Goal: Task Accomplishment & Management: Use online tool/utility

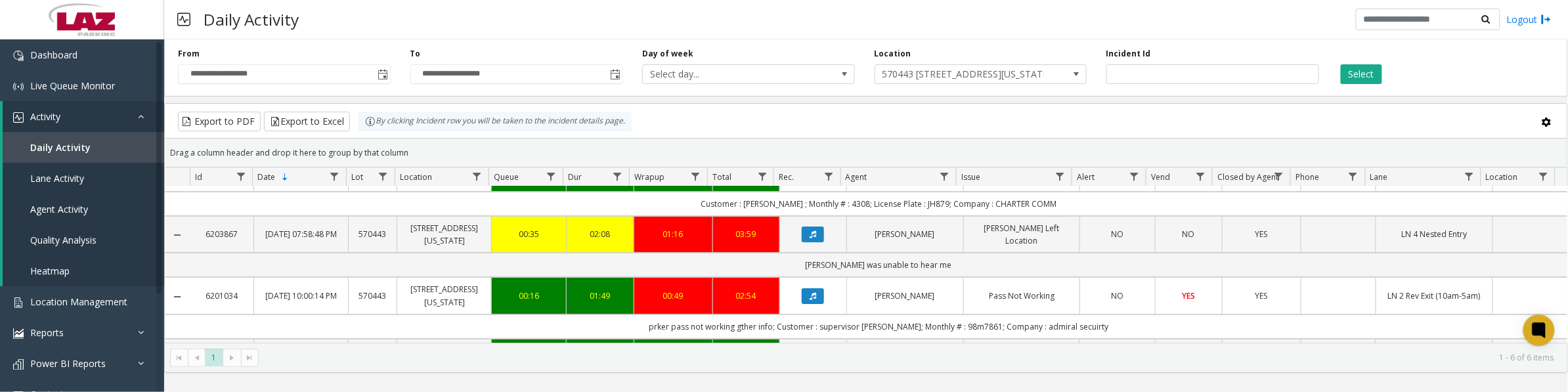
scroll to position [158, 0]
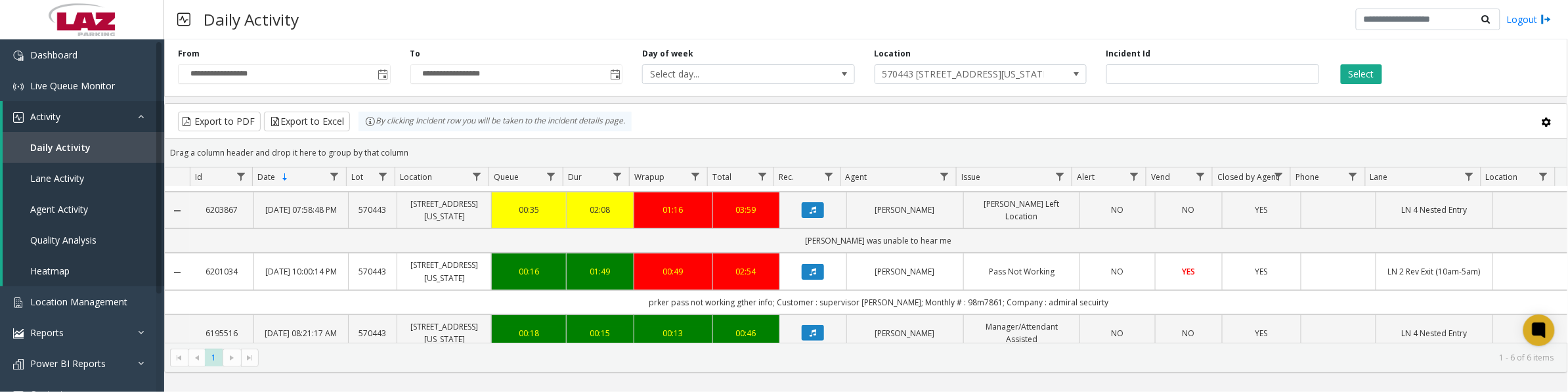
click at [1077, 73] on span at bounding box center [1077, 74] width 10 height 10
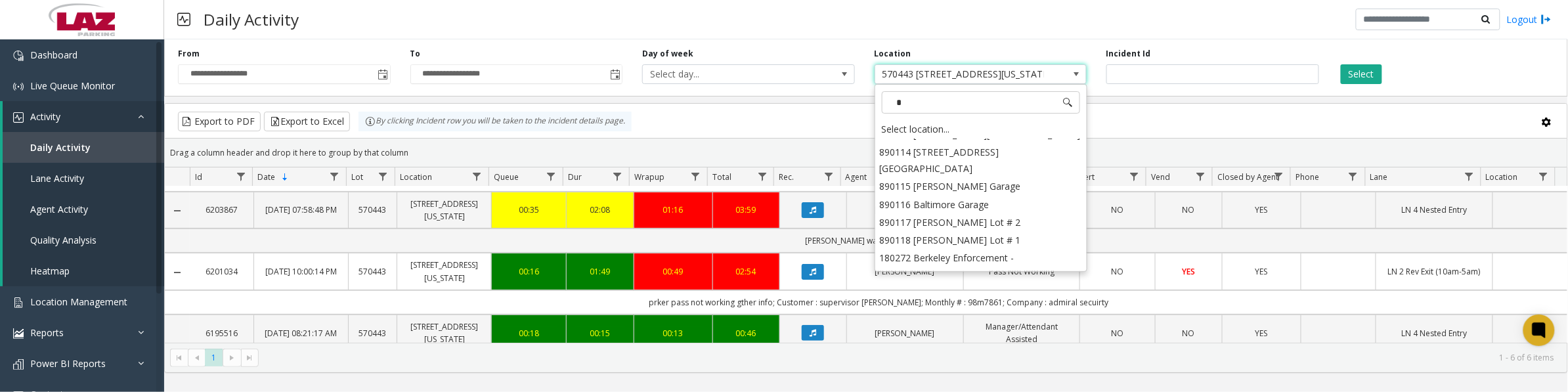
scroll to position [0, 0]
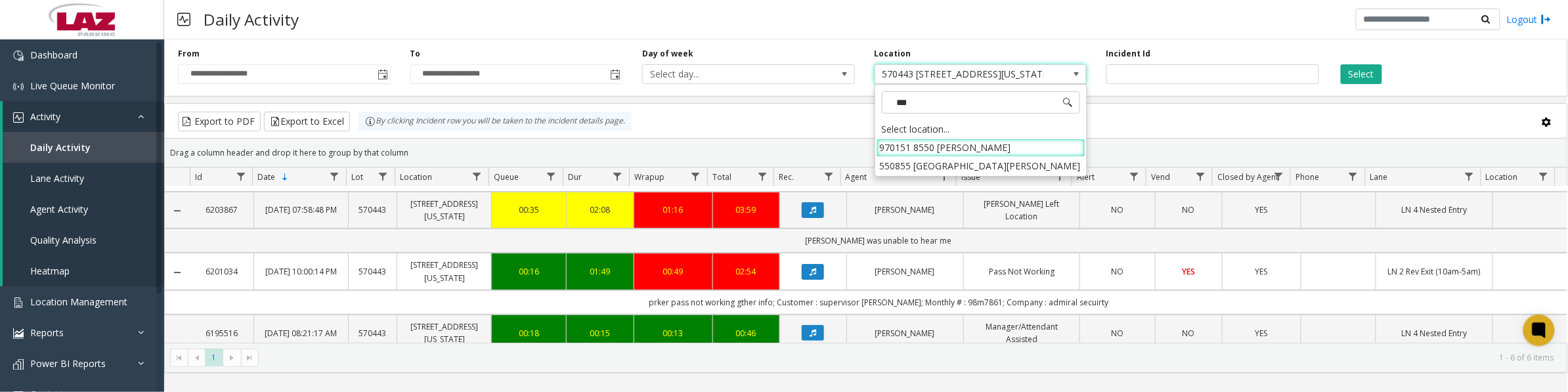
type input "****"
click at [882, 146] on li "970151 8550 [PERSON_NAME]" at bounding box center [981, 147] width 209 height 18
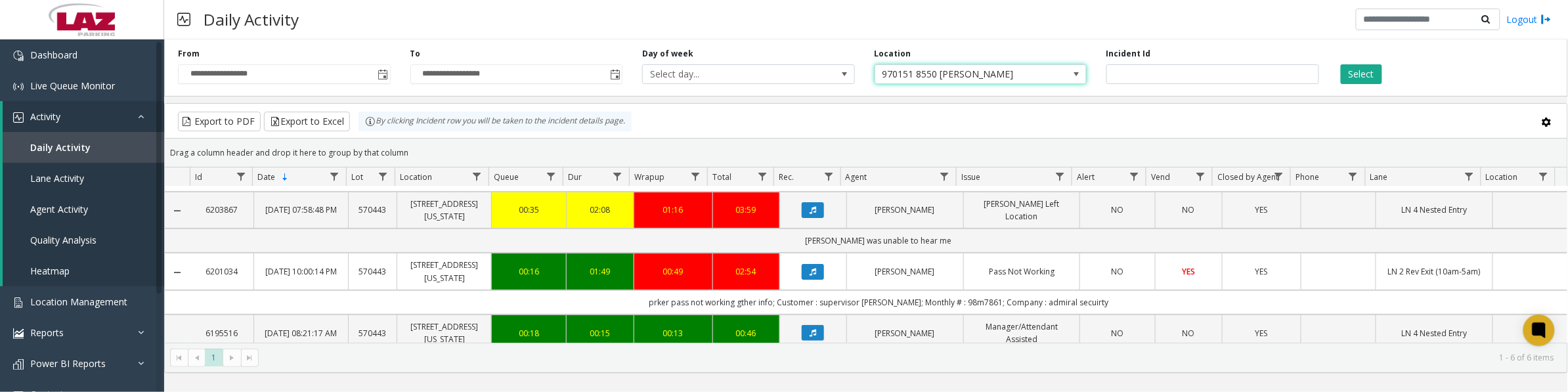
click at [1364, 71] on button "Select" at bounding box center [1361, 74] width 41 height 19
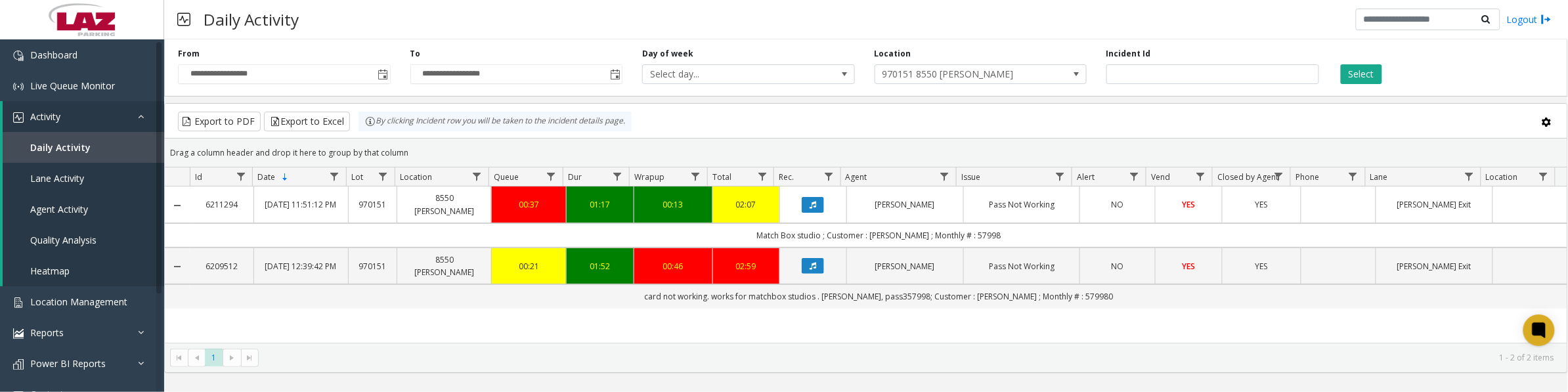
click at [811, 204] on icon "Data table" at bounding box center [813, 205] width 6 height 8
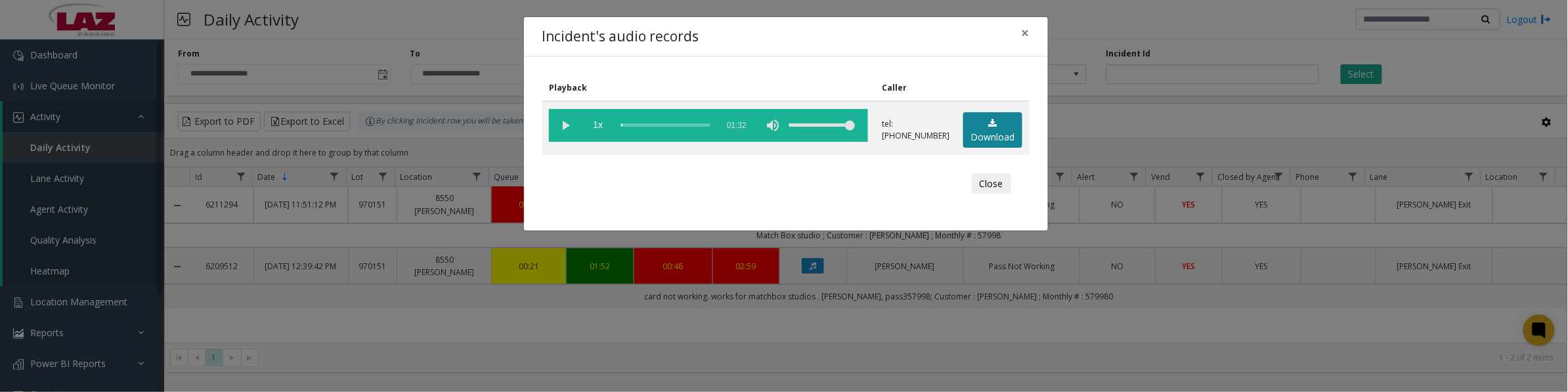
click at [989, 137] on link "Download" at bounding box center [992, 130] width 59 height 36
click at [559, 129] on vg-play-pause at bounding box center [565, 126] width 33 height 33
click at [646, 164] on div "Close" at bounding box center [786, 184] width 469 height 39
click at [564, 130] on vg-play-pause at bounding box center [565, 126] width 33 height 33
click at [599, 129] on span "1x" at bounding box center [597, 126] width 33 height 33
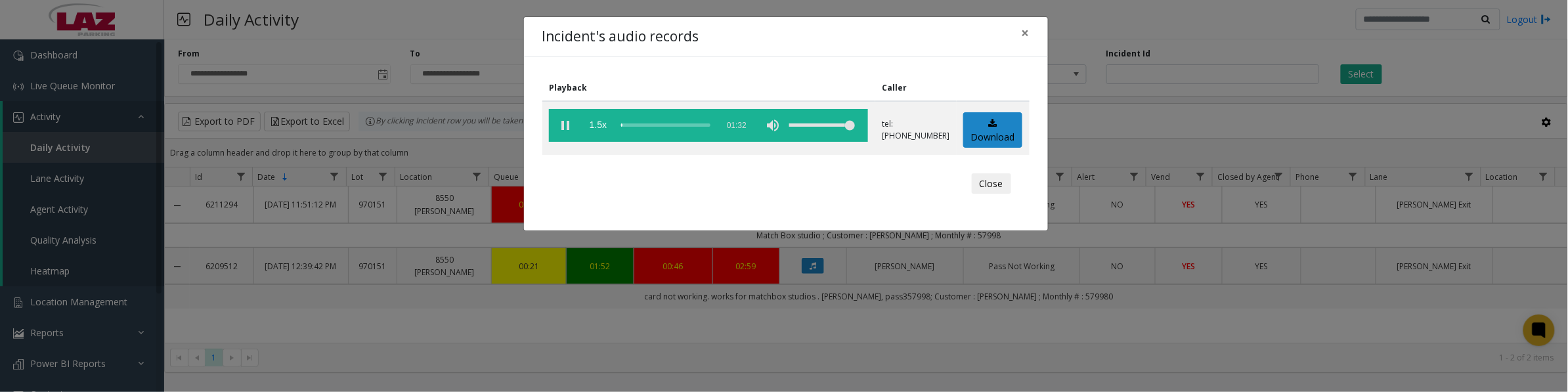
click at [998, 181] on button "Close" at bounding box center [991, 184] width 39 height 21
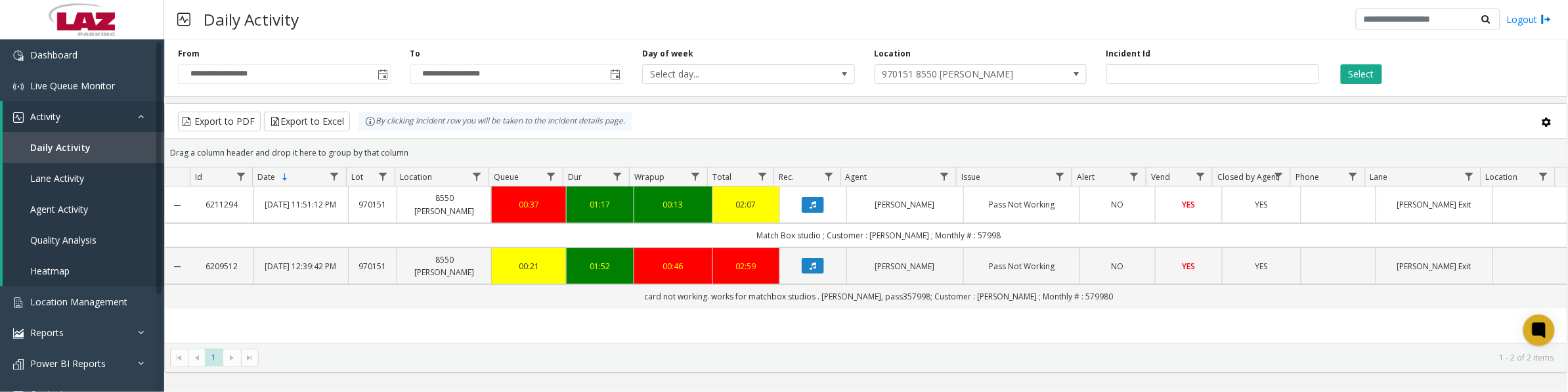
click at [812, 202] on button "Data table" at bounding box center [813, 205] width 23 height 16
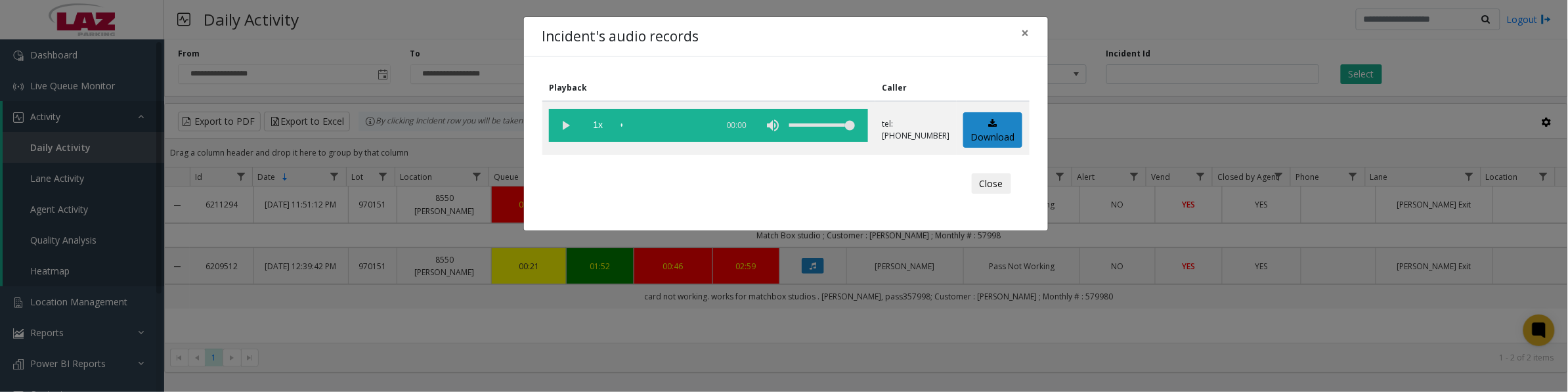
click at [569, 124] on vg-play-pause at bounding box center [565, 126] width 33 height 33
click at [569, 122] on vg-play-pause at bounding box center [565, 126] width 33 height 33
click at [563, 127] on vg-play-pause at bounding box center [565, 126] width 33 height 33
click at [562, 129] on vg-play-pause at bounding box center [565, 126] width 33 height 33
click at [564, 129] on vg-play-pause at bounding box center [565, 126] width 33 height 33
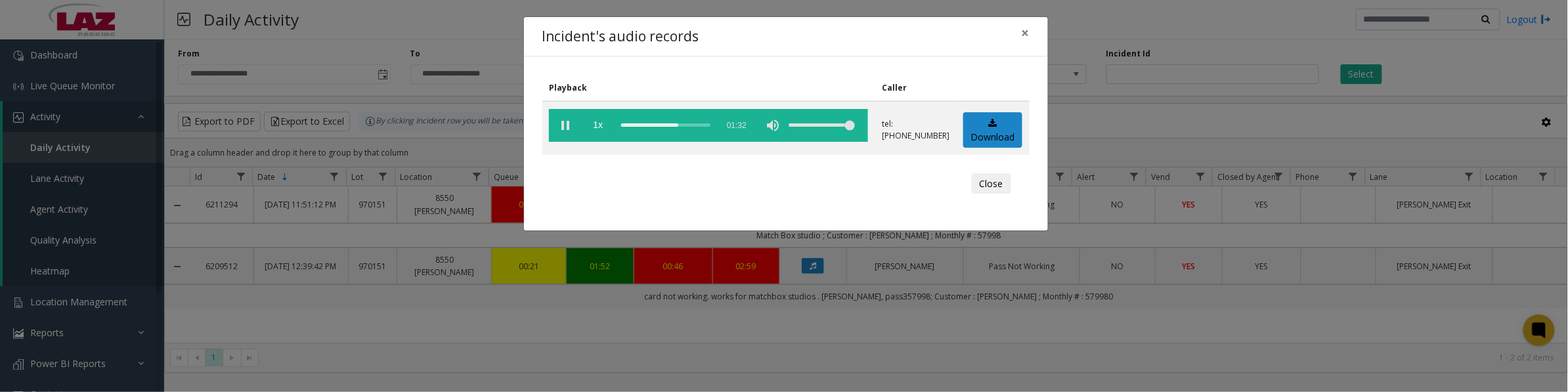
click at [565, 126] on vg-play-pause at bounding box center [565, 126] width 33 height 33
click at [562, 123] on vg-play-pause at bounding box center [565, 126] width 33 height 33
drag, startPoint x: 996, startPoint y: 184, endPoint x: 1009, endPoint y: 188, distance: 13.6
click at [996, 184] on button "Close" at bounding box center [991, 184] width 39 height 21
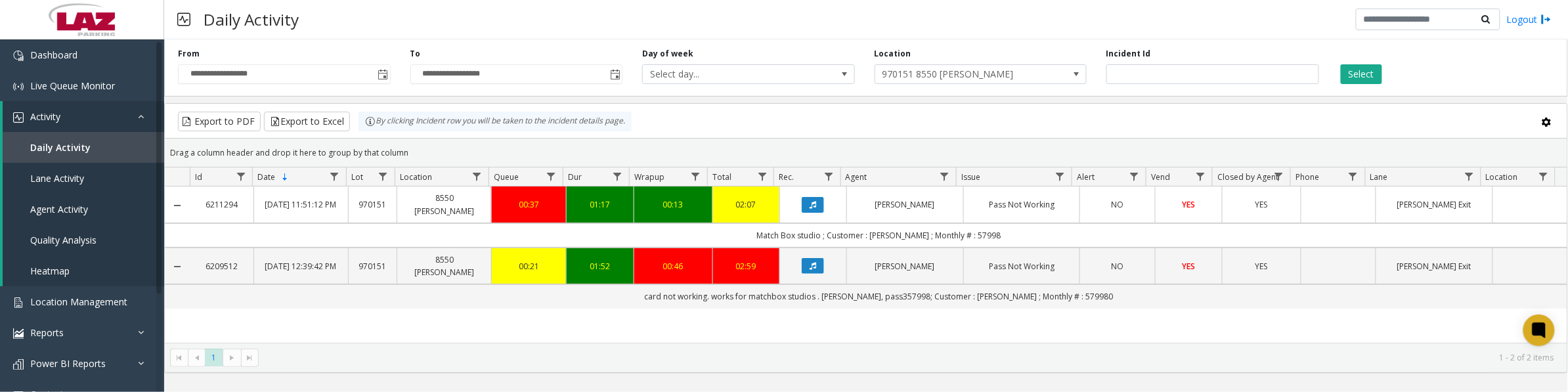
click at [811, 270] on icon "Data table" at bounding box center [813, 266] width 6 height 8
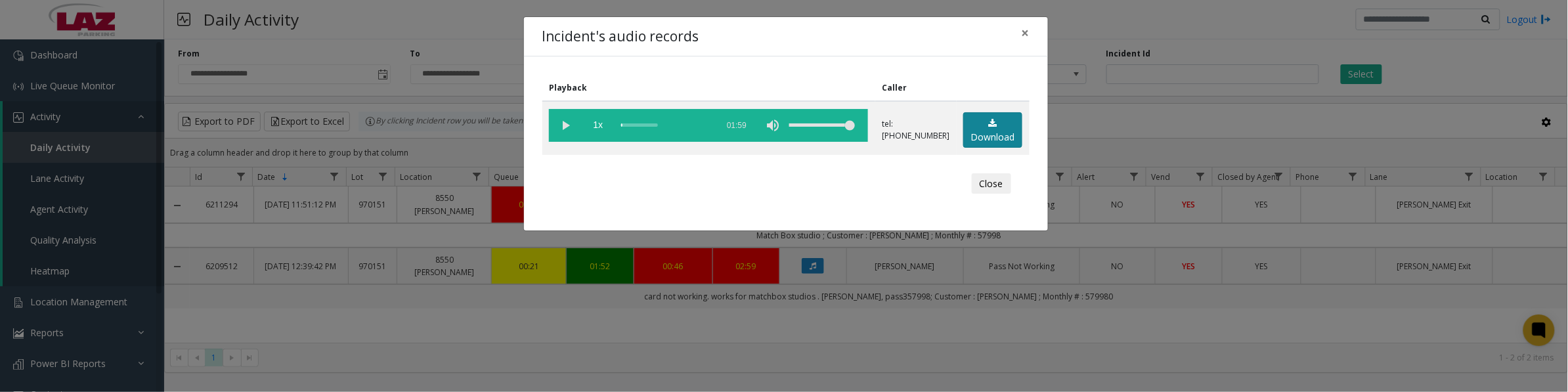
click at [983, 129] on link "Download" at bounding box center [992, 130] width 59 height 36
click at [565, 123] on vg-play-pause at bounding box center [565, 126] width 33 height 33
click at [566, 122] on vg-play-pause at bounding box center [565, 126] width 33 height 33
click at [566, 127] on vg-play-pause at bounding box center [565, 126] width 33 height 33
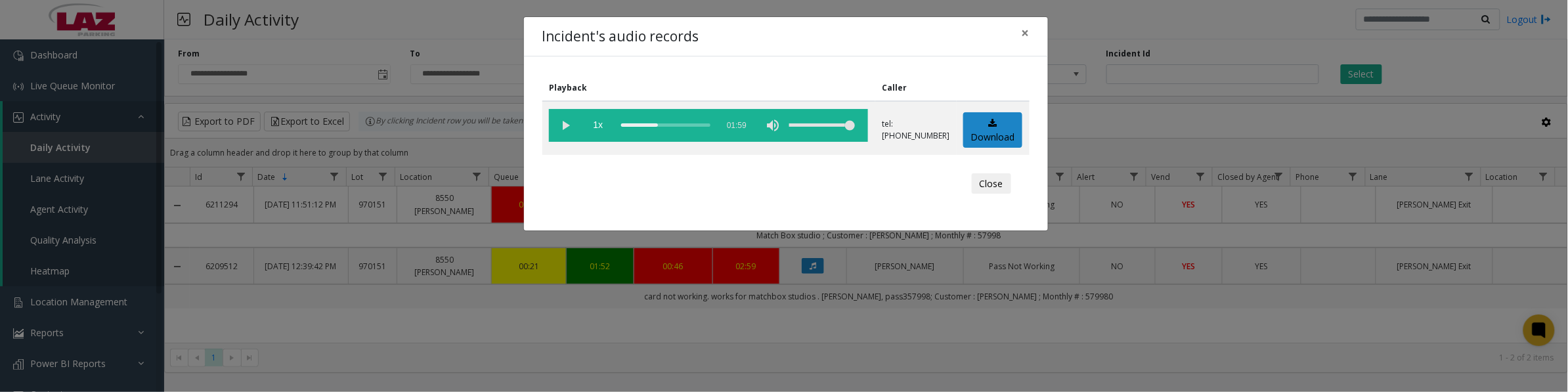
click at [566, 128] on vg-play-pause at bounding box center [565, 126] width 33 height 33
click at [556, 127] on vg-play-pause at bounding box center [565, 126] width 33 height 33
click at [568, 125] on vg-play-pause at bounding box center [565, 126] width 33 height 33
click at [996, 188] on button "Close" at bounding box center [991, 184] width 39 height 21
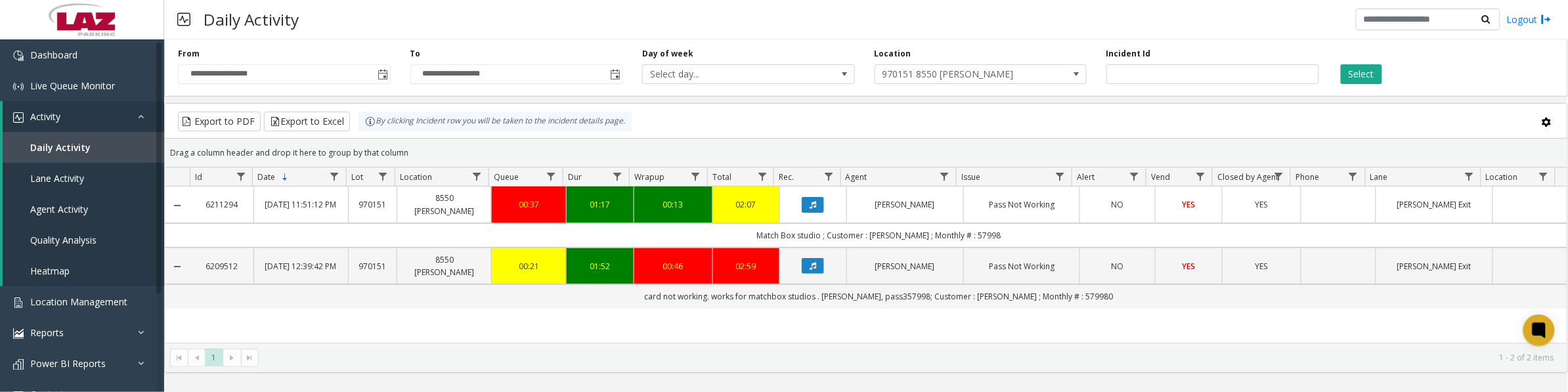
click at [1000, 74] on span "970151 8550 [PERSON_NAME]" at bounding box center [959, 74] width 169 height 19
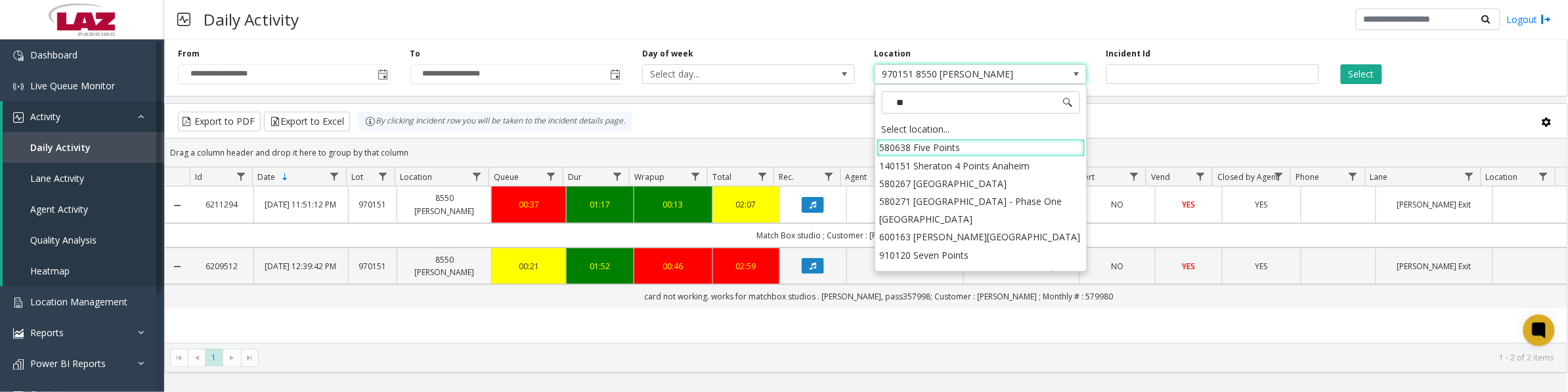
type input "***"
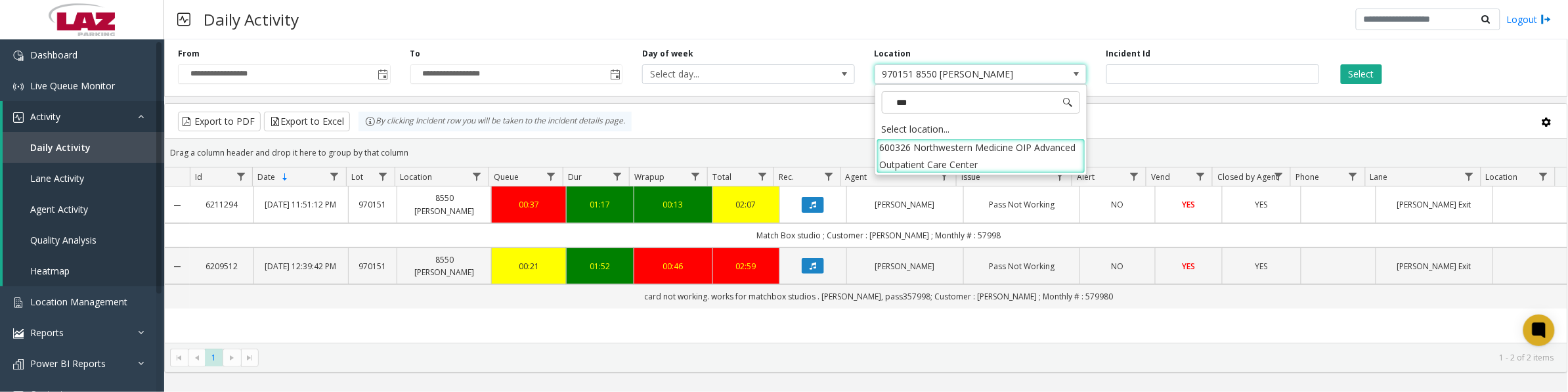
click at [884, 159] on li "600326 Northwestern Medicine OIP Advanced Outpatient Care Center" at bounding box center [981, 155] width 209 height 34
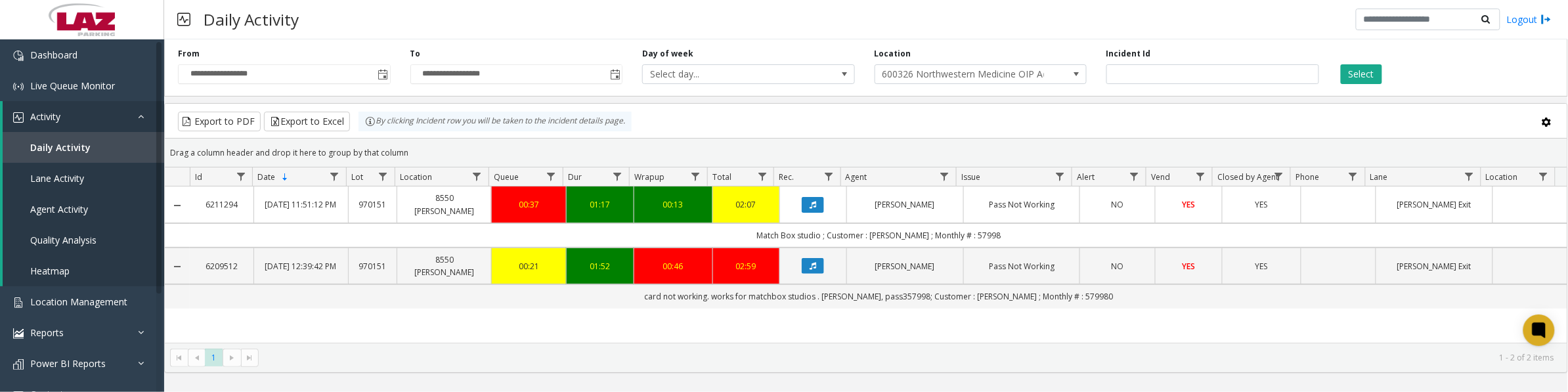
click at [1356, 76] on button "Select" at bounding box center [1361, 74] width 41 height 19
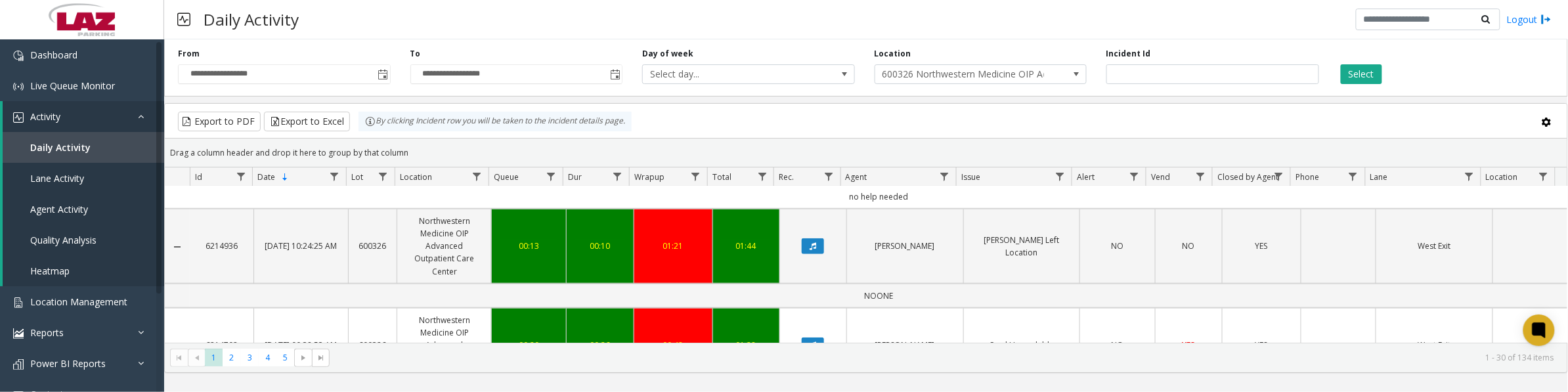
scroll to position [658, 0]
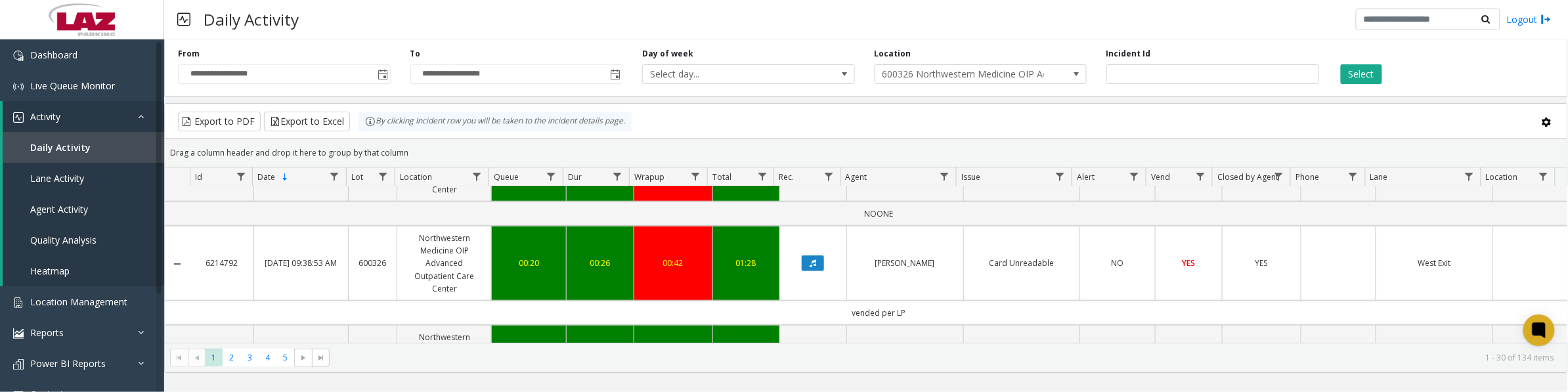
click at [810, 267] on icon "Data table" at bounding box center [813, 264] width 6 height 8
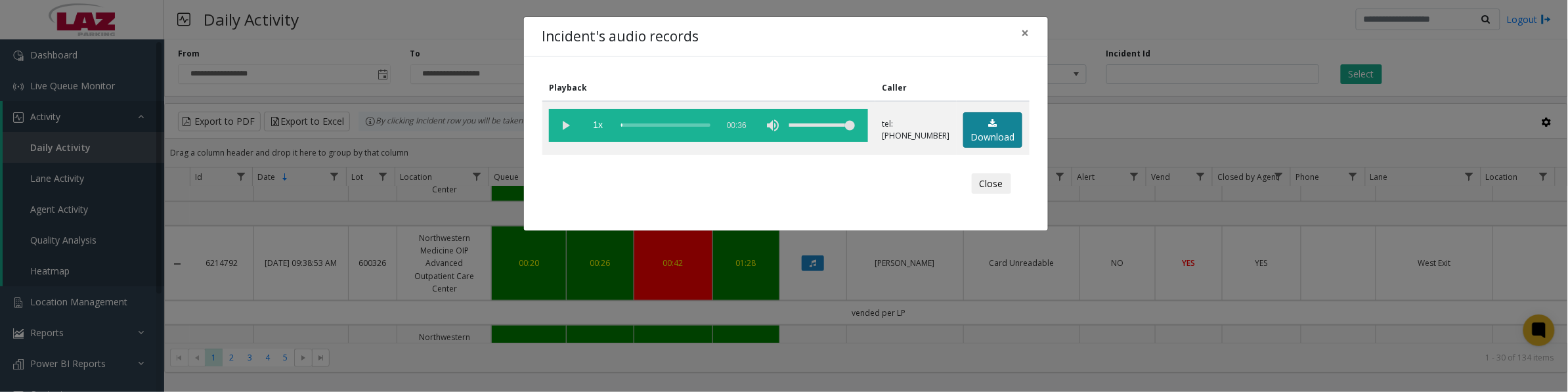
click at [982, 137] on link "Download" at bounding box center [992, 130] width 59 height 36
click at [566, 126] on vg-play-pause at bounding box center [565, 126] width 33 height 33
click at [995, 188] on button "Close" at bounding box center [991, 184] width 39 height 21
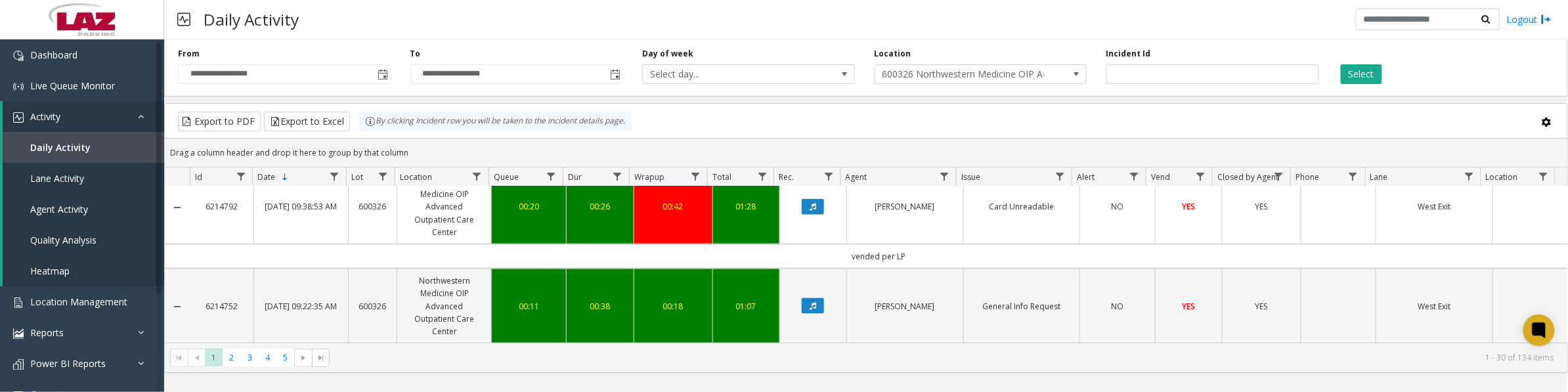
scroll to position [740, 0]
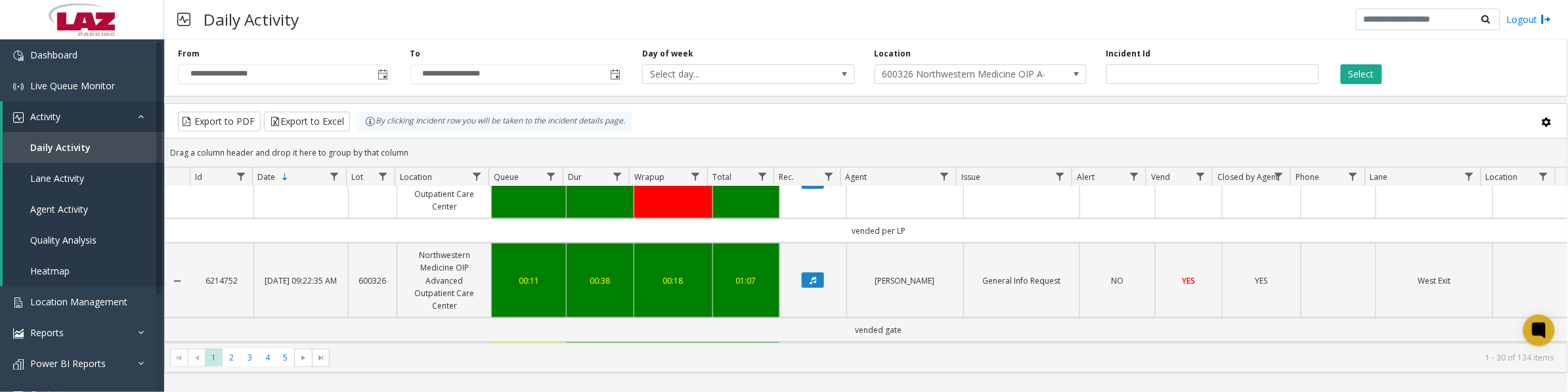
click at [810, 285] on icon "Data table" at bounding box center [813, 281] width 6 height 8
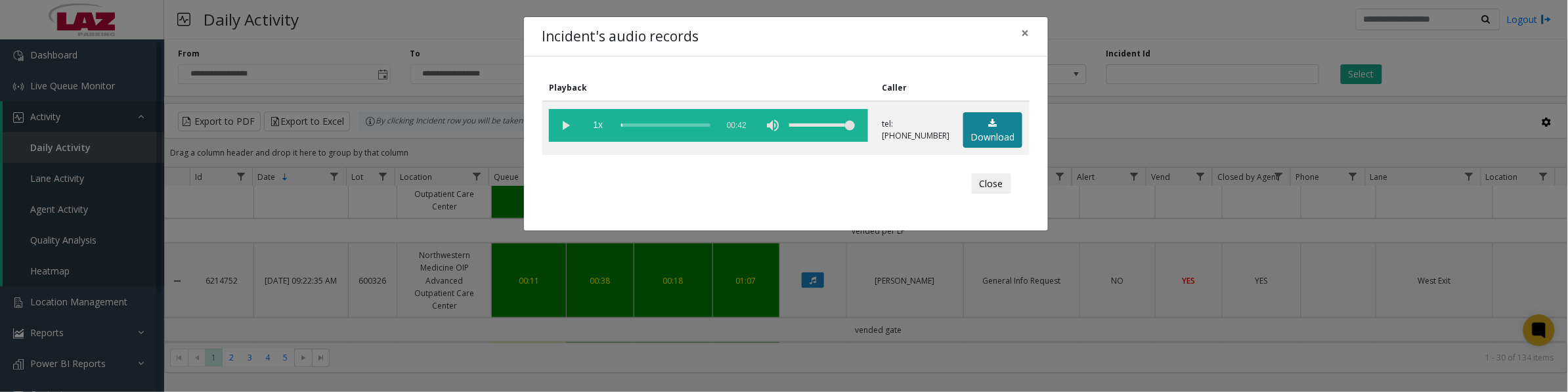
click at [987, 130] on link "Download" at bounding box center [992, 130] width 59 height 36
click at [560, 126] on vg-play-pause at bounding box center [565, 126] width 33 height 33
click at [1005, 178] on button "Close" at bounding box center [991, 184] width 39 height 21
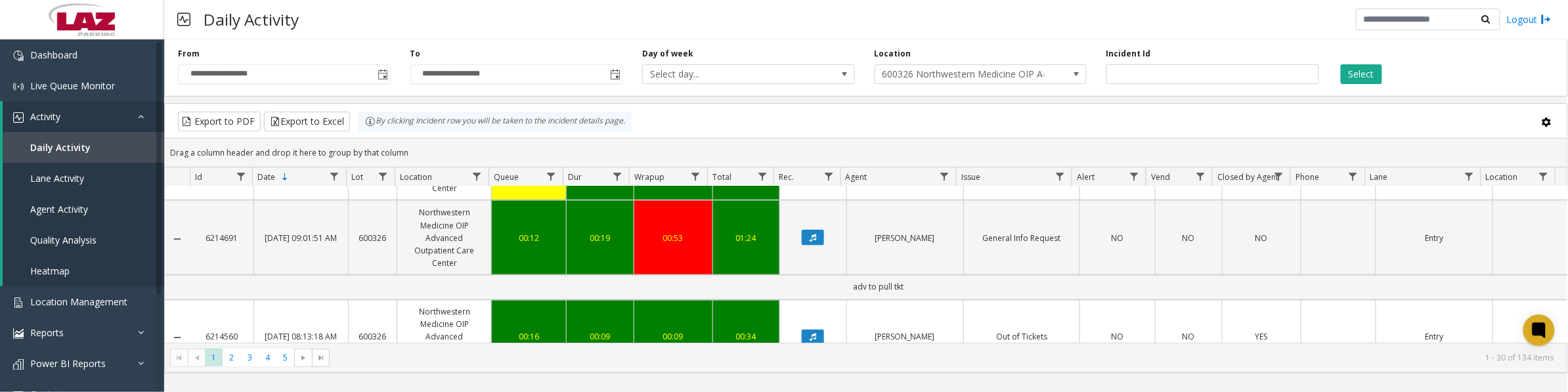
scroll to position [986, 0]
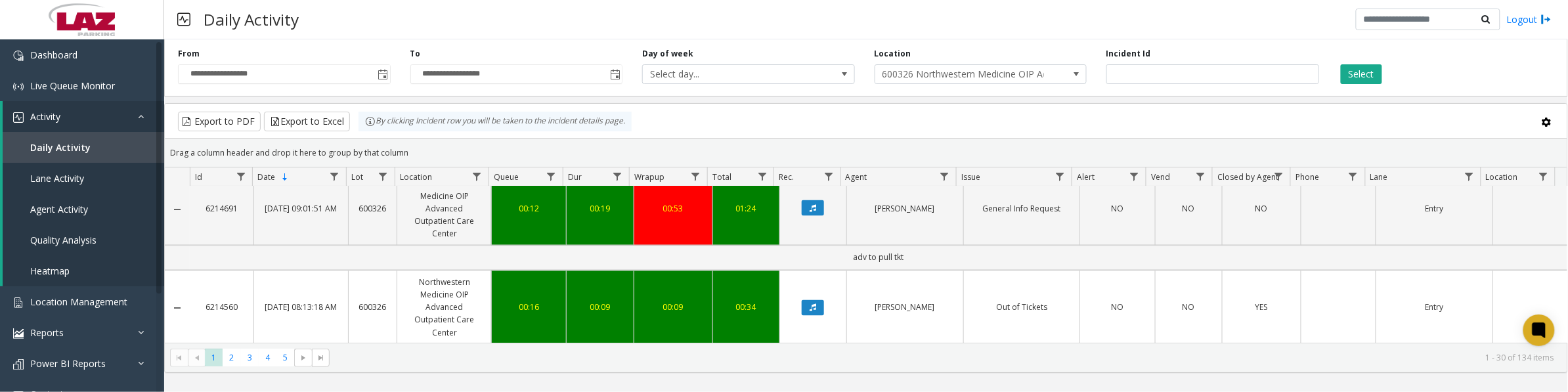
click at [812, 213] on button "Data table" at bounding box center [813, 208] width 23 height 16
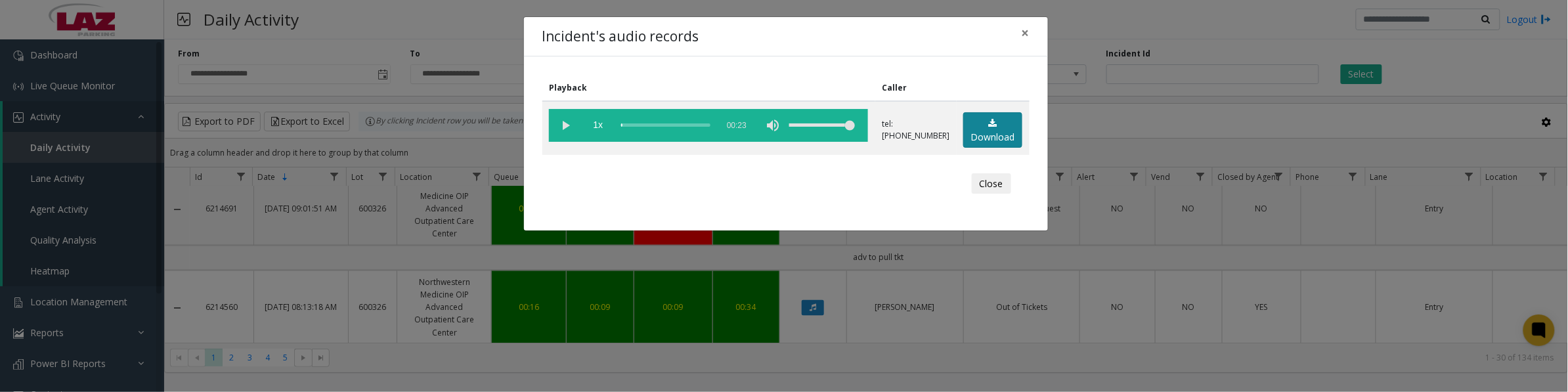
click at [995, 137] on link "Download" at bounding box center [992, 130] width 59 height 36
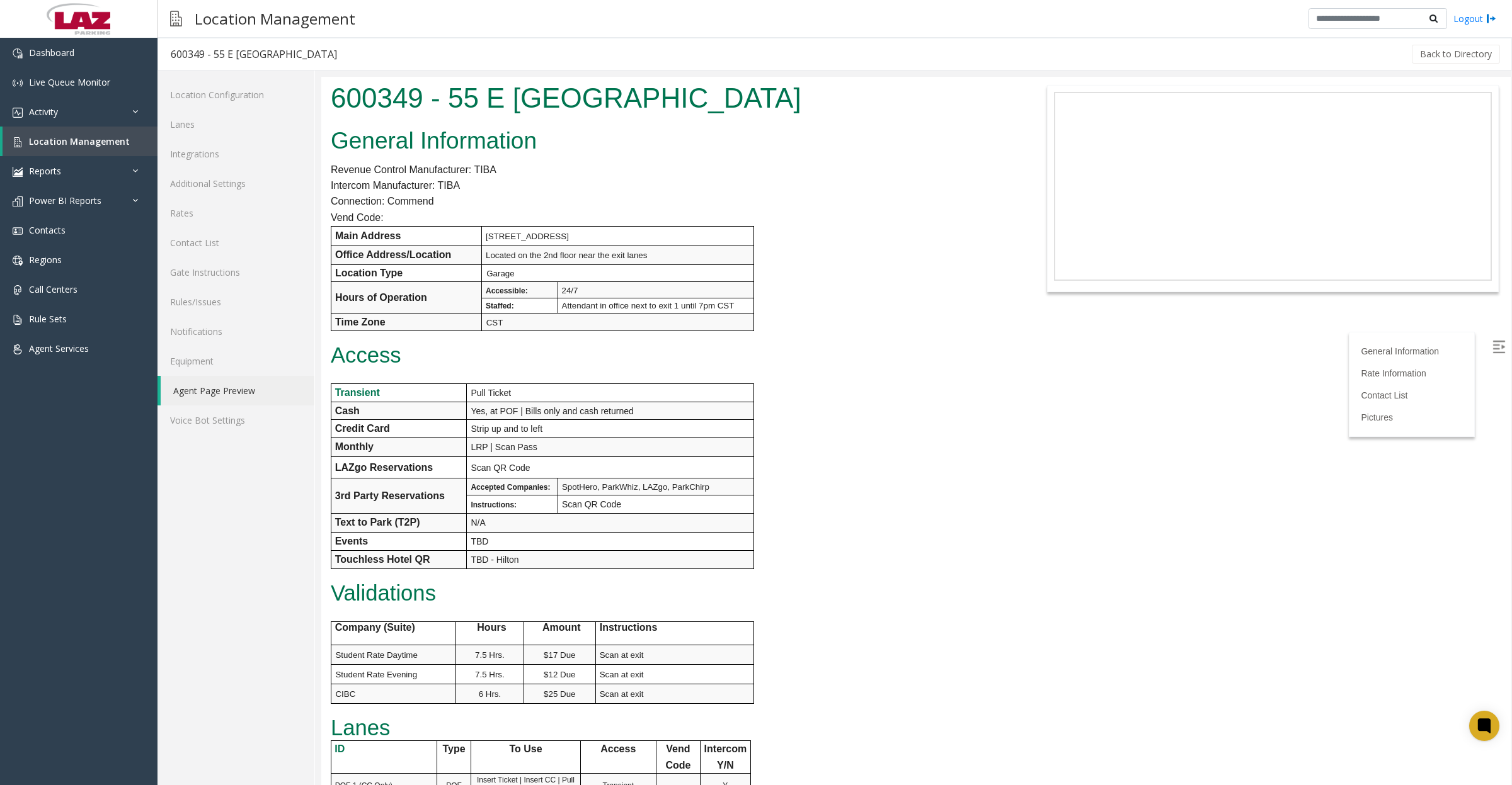
scroll to position [472, 0]
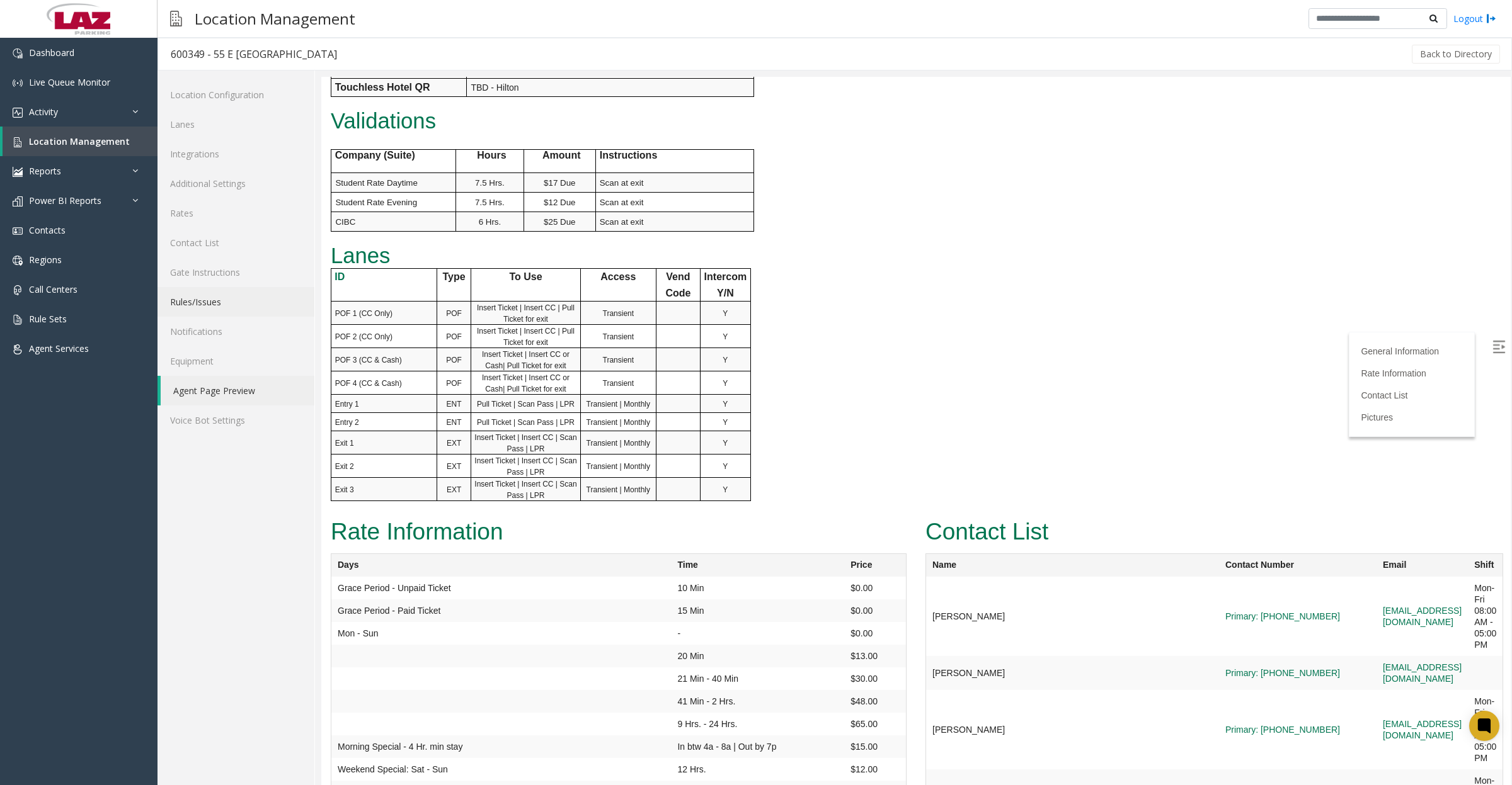
click at [190, 297] on link "Rules/Issues" at bounding box center [235, 302] width 157 height 29
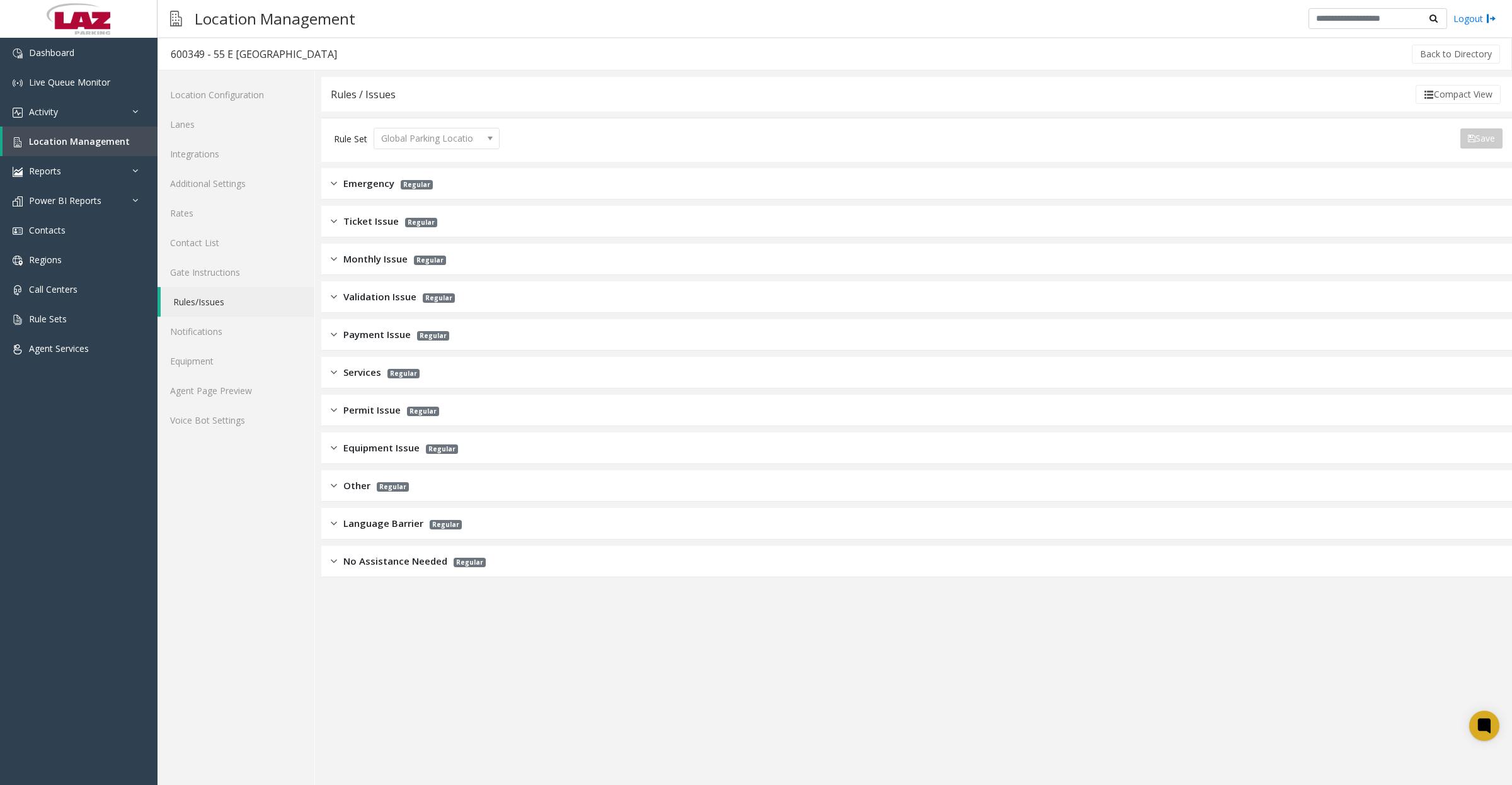
click at [357, 482] on span "Other" at bounding box center [356, 486] width 27 height 15
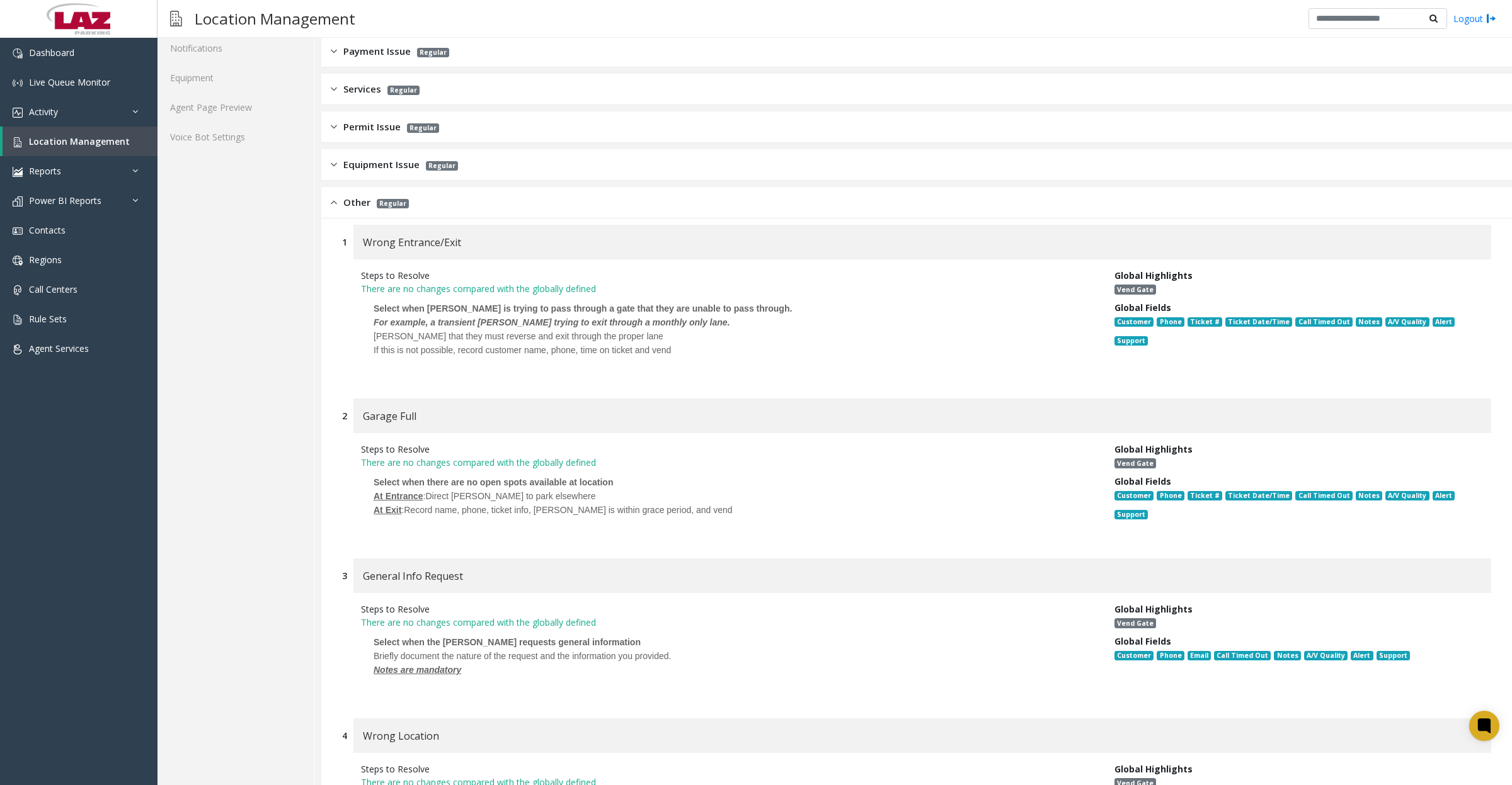
scroll to position [315, 0]
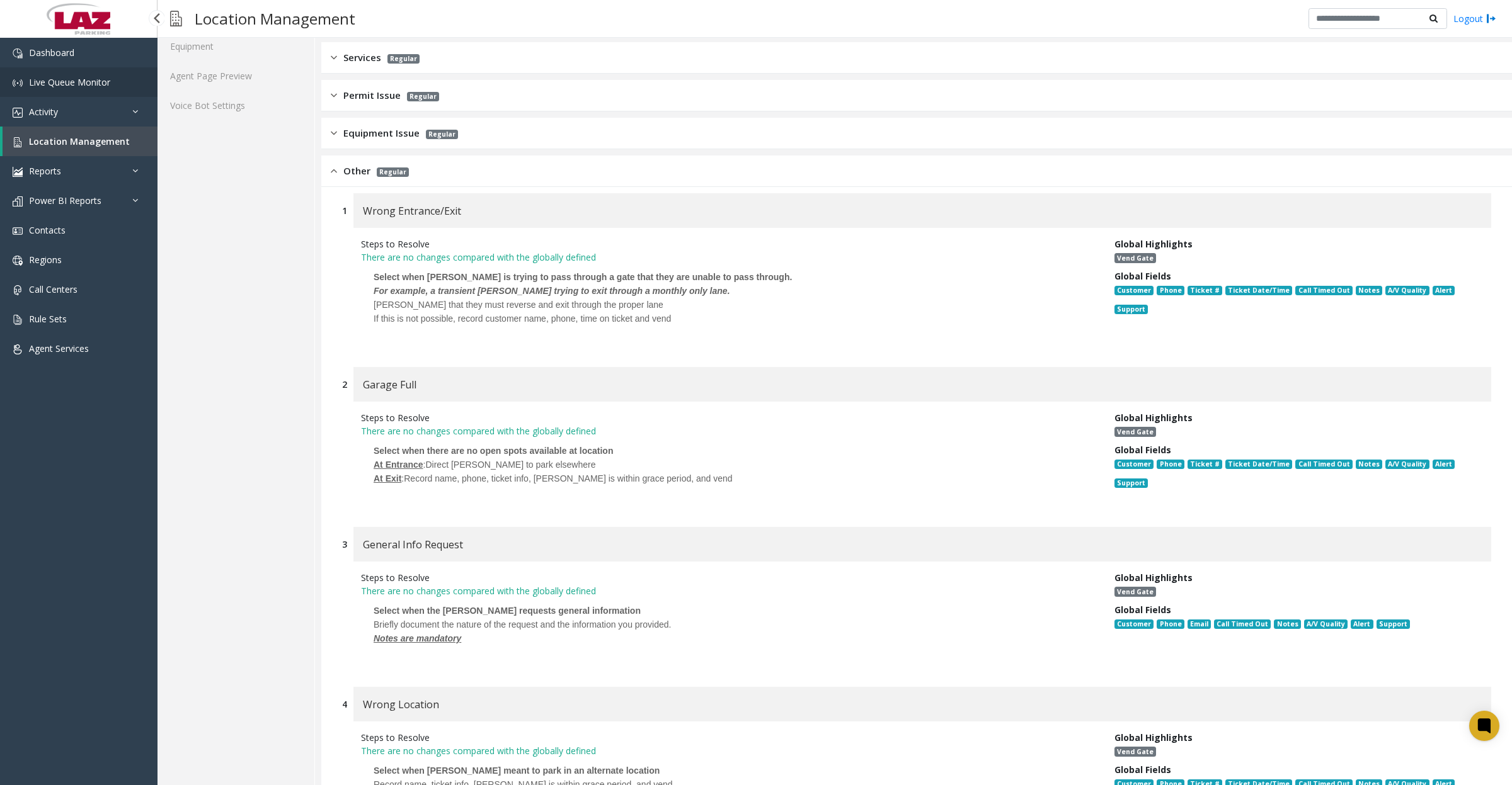
click at [92, 83] on span "Live Queue Monitor" at bounding box center [69, 83] width 81 height 12
